Goal: Task Accomplishment & Management: Manage account settings

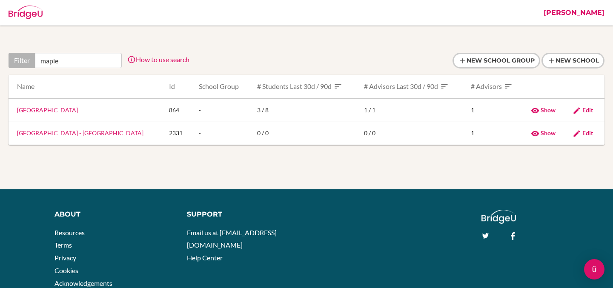
click at [581, 10] on link "Jen Auty" at bounding box center [573, 13] width 69 height 26
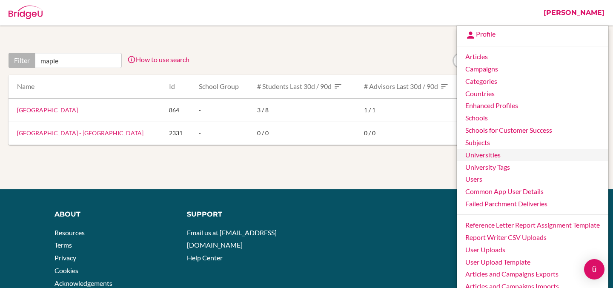
scroll to position [88, 0]
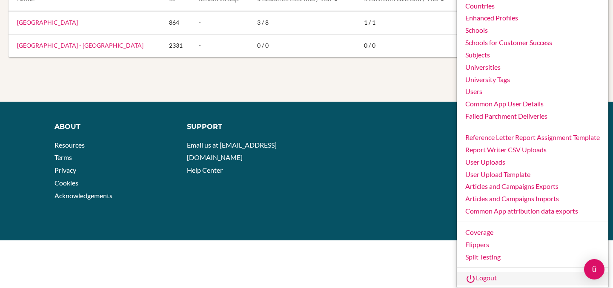
click at [480, 281] on link "Logout" at bounding box center [531, 279] width 151 height 14
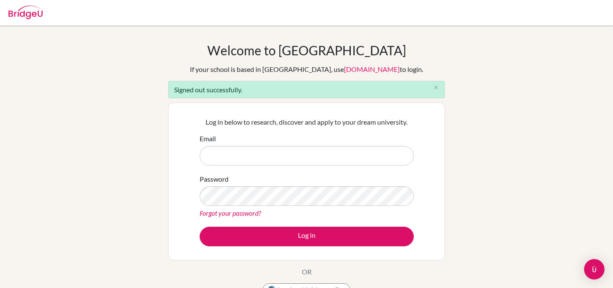
click at [134, 164] on div "Welcome to [GEOGRAPHIC_DATA] If your school is based in [GEOGRAPHIC_DATA], use …" at bounding box center [306, 193] width 613 height 300
click at [434, 88] on icon "close" at bounding box center [436, 87] width 6 height 6
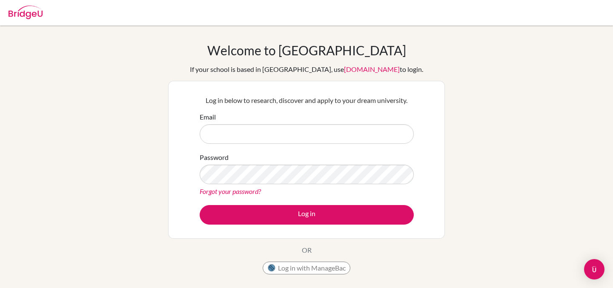
click at [122, 98] on div "Welcome to [GEOGRAPHIC_DATA] If your school is based in [GEOGRAPHIC_DATA], use …" at bounding box center [306, 182] width 613 height 278
click at [215, 193] on link "Forgot your password?" at bounding box center [229, 191] width 61 height 8
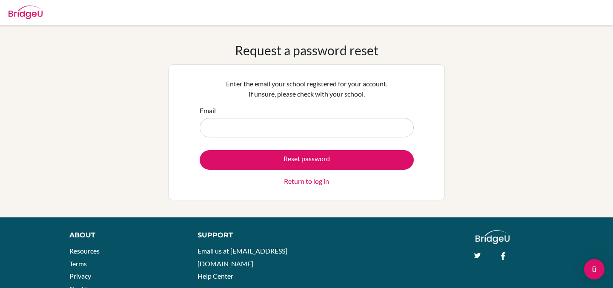
click at [142, 164] on div "Request a password reset Enter the email your school registered for your accoun…" at bounding box center [306, 122] width 613 height 158
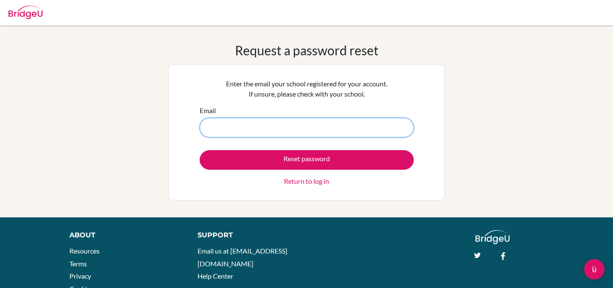
click at [218, 127] on input "Email" at bounding box center [306, 128] width 214 height 20
paste input "dchiyangwa@his.ac.zw"
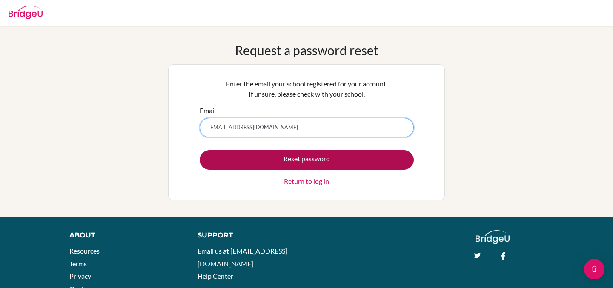
type input "dchiyangwa@his.ac.zw"
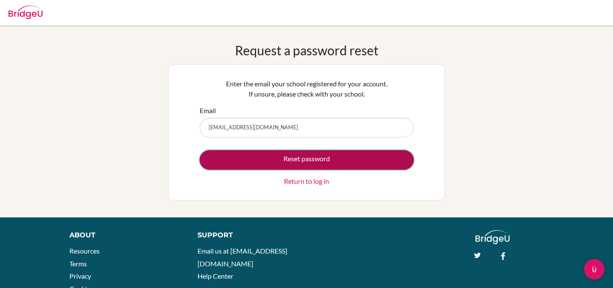
click at [280, 159] on button "Reset password" at bounding box center [306, 160] width 214 height 20
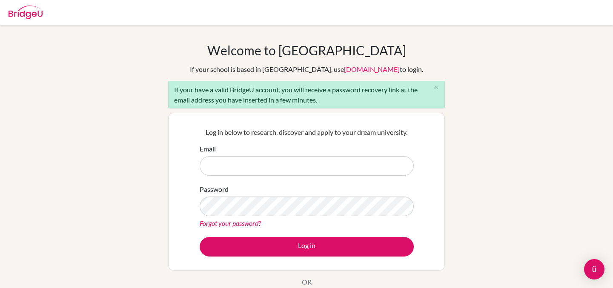
click at [123, 175] on div "Welcome to [GEOGRAPHIC_DATA] If your school is based in [GEOGRAPHIC_DATA], use …" at bounding box center [306, 198] width 613 height 310
